Goal: Task Accomplishment & Management: Manage account settings

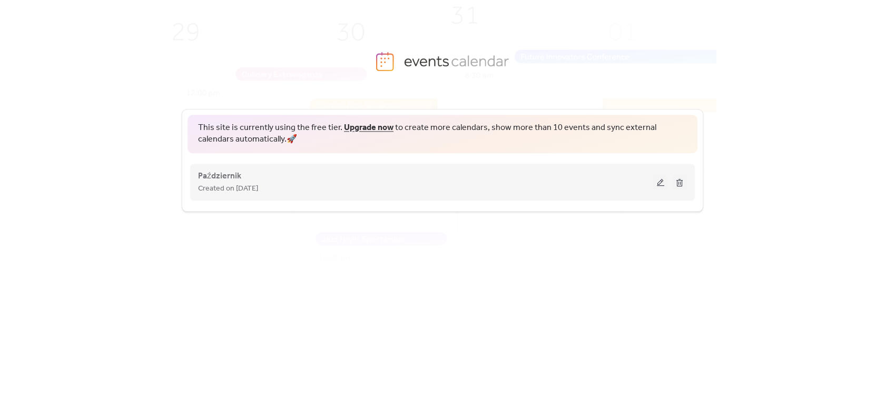
click at [659, 180] on button at bounding box center [660, 182] width 15 height 16
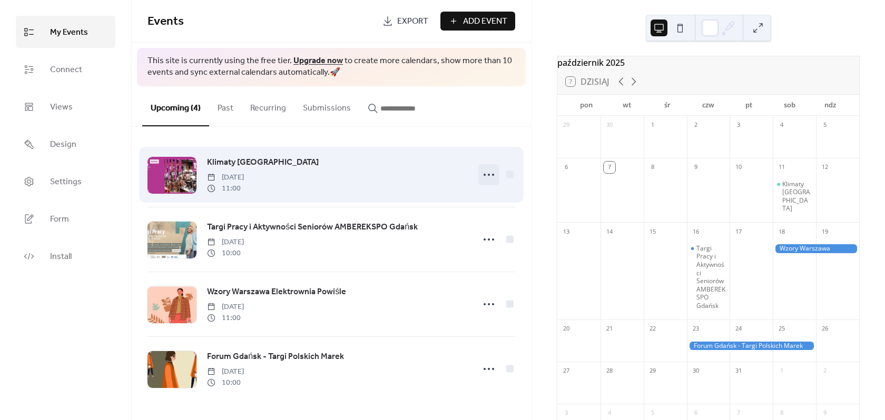
click at [483, 175] on icon at bounding box center [488, 174] width 17 height 17
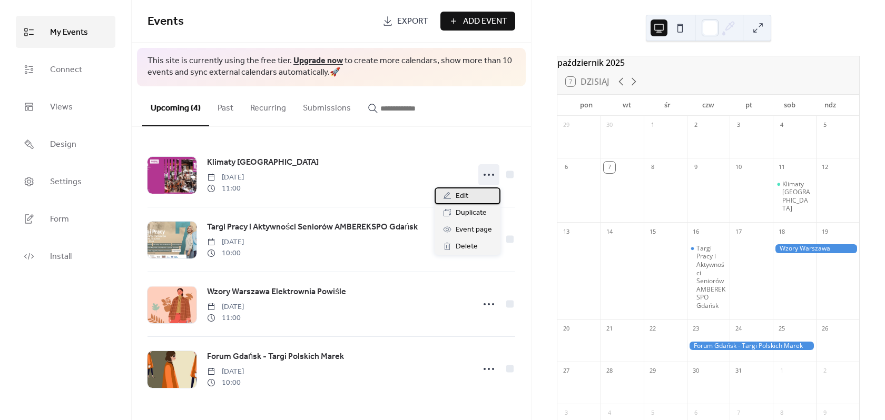
click at [460, 196] on span "Edit" at bounding box center [462, 196] width 13 height 13
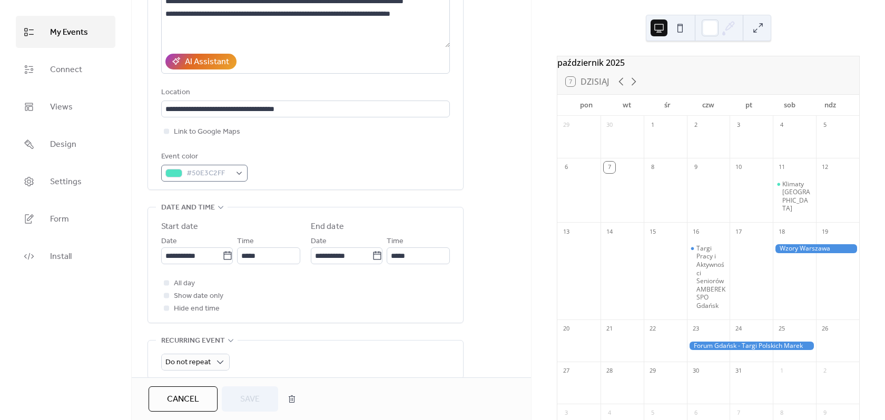
scroll to position [211, 0]
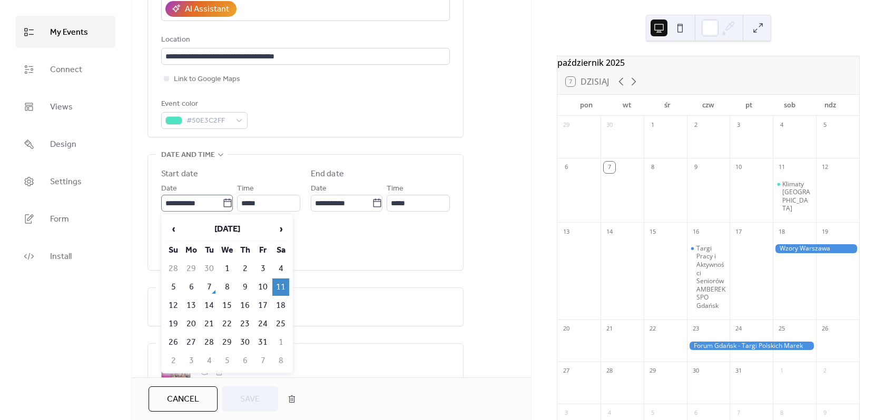
click at [225, 202] on icon at bounding box center [227, 203] width 8 height 8
click at [222, 202] on input "**********" at bounding box center [191, 203] width 61 height 17
click at [174, 304] on td "12" at bounding box center [173, 305] width 17 height 17
type input "**********"
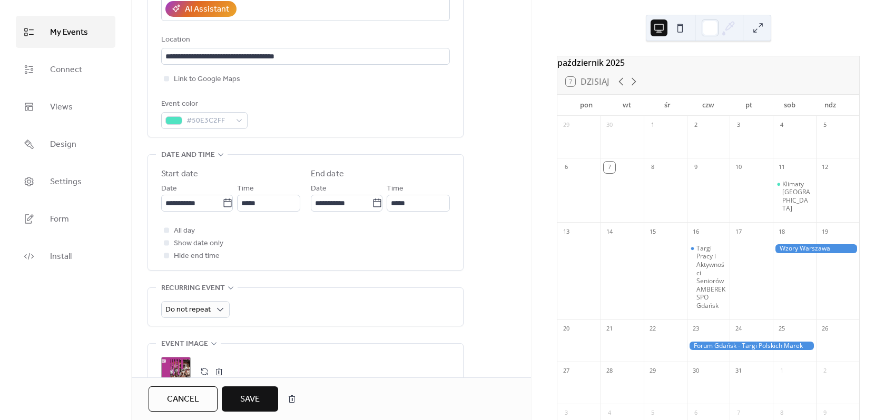
click at [254, 394] on span "Save" at bounding box center [249, 399] width 19 height 13
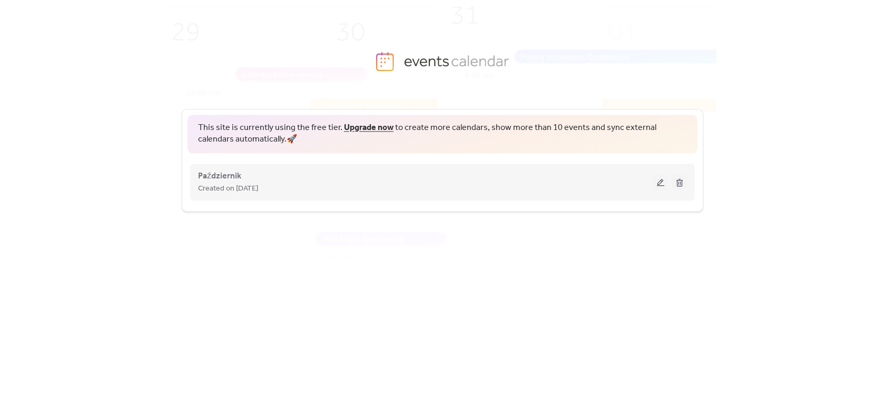
click at [242, 192] on span "Created on [DATE]" at bounding box center [228, 189] width 60 height 13
click at [225, 176] on span "Październik" at bounding box center [219, 176] width 43 height 13
